Goal: Transaction & Acquisition: Register for event/course

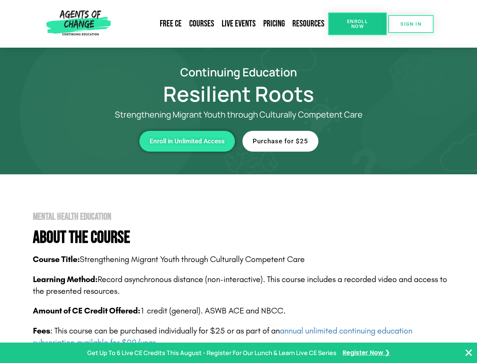
click at [357, 24] on span "Enroll Now" at bounding box center [357, 24] width 34 height 10
click at [411, 24] on span "SIGN IN" at bounding box center [410, 24] width 21 height 5
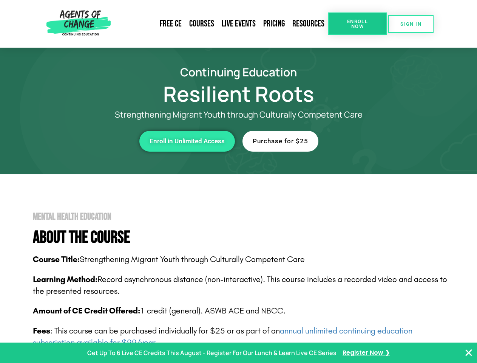
click at [131, 141] on div "Enroll in Unlimited Access" at bounding box center [131, 141] width 208 height 21
click at [187, 141] on span "Enroll in Unlimited Access" at bounding box center [187, 141] width 75 height 6
click at [346, 141] on div "Purchase for $25" at bounding box center [346, 141] width 208 height 21
